Goal: Check status: Check status

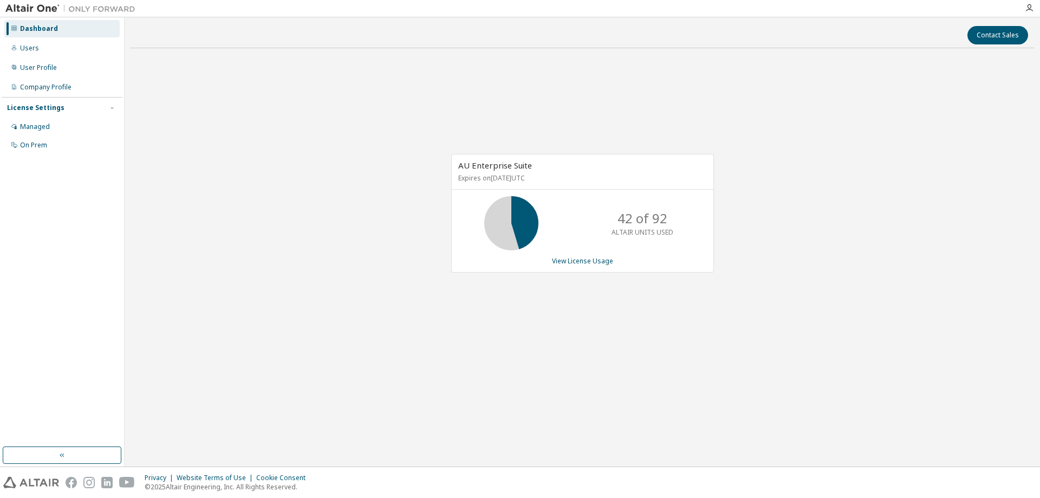
click at [404, 251] on div "AU Enterprise Suite Expires on [DATE] UTC 42 of 92 ALTAIR UNITS USED View Licen…" at bounding box center [582, 218] width 904 height 323
click at [370, 262] on div "AU Enterprise Suite Expires on July 20, 2026 UTC 42 of 92 ALTAIR UNITS USED Vie…" at bounding box center [582, 218] width 904 height 323
